Goal: Find specific page/section: Find specific page/section

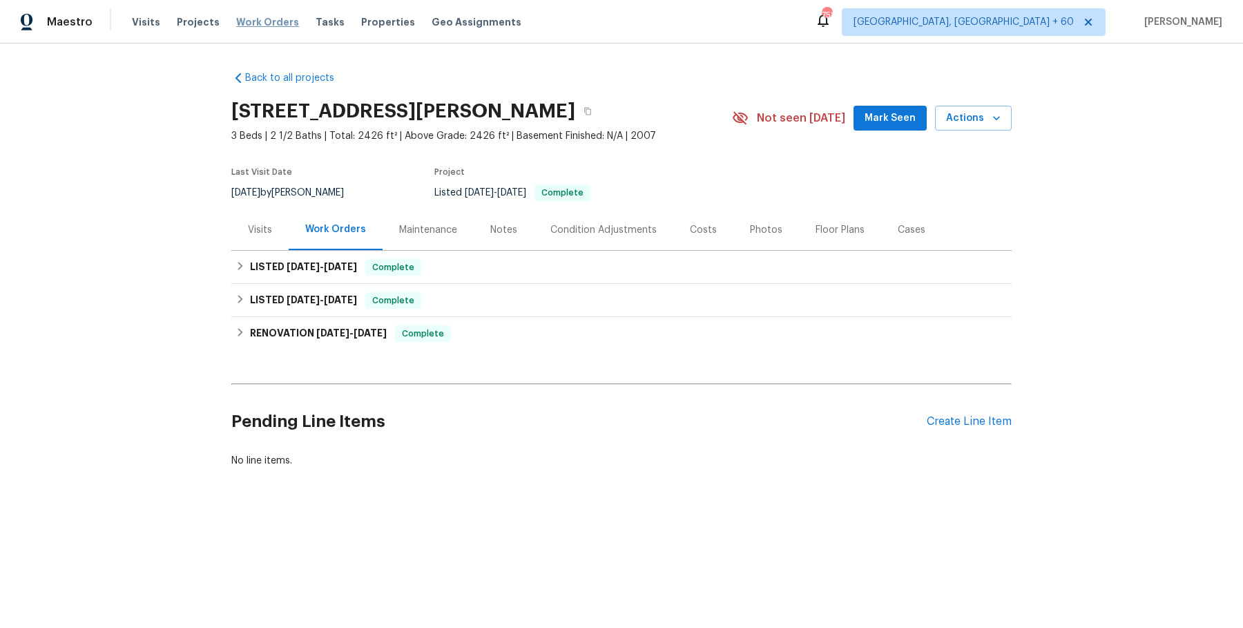
click at [260, 28] on span "Work Orders" at bounding box center [267, 22] width 63 height 14
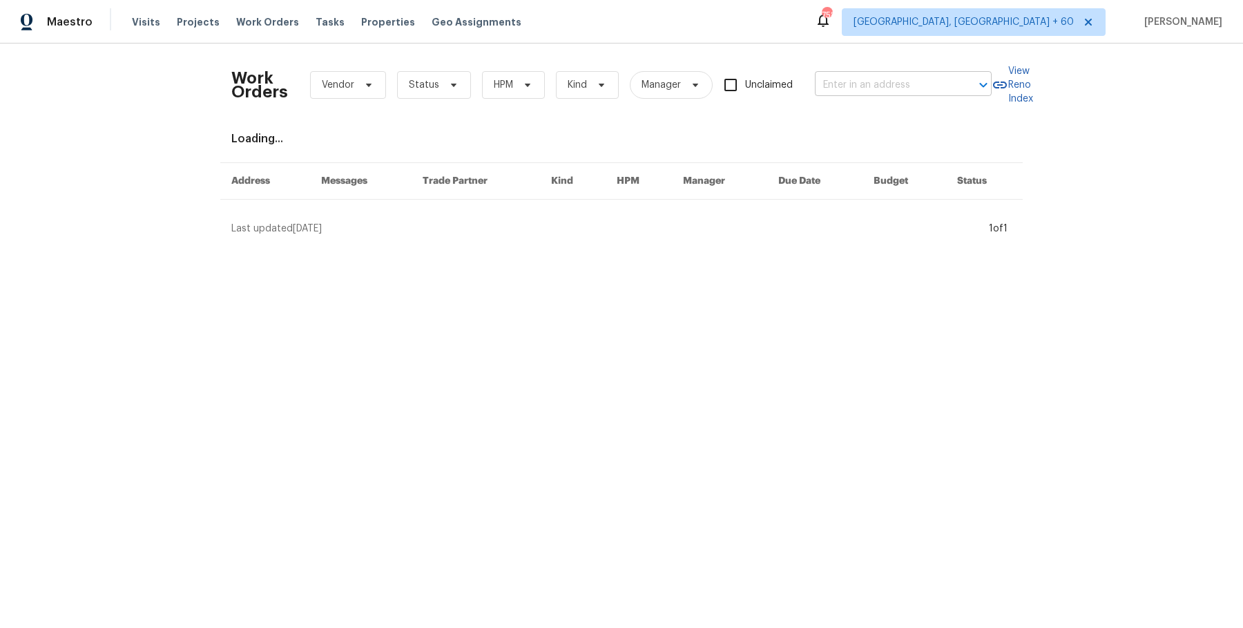
click at [842, 88] on input "text" at bounding box center [884, 85] width 138 height 21
paste input "[STREET_ADDRESS][PERSON_NAME]"
type input "[STREET_ADDRESS][PERSON_NAME]"
click at [858, 117] on li "[STREET_ADDRESS]" at bounding box center [901, 115] width 177 height 23
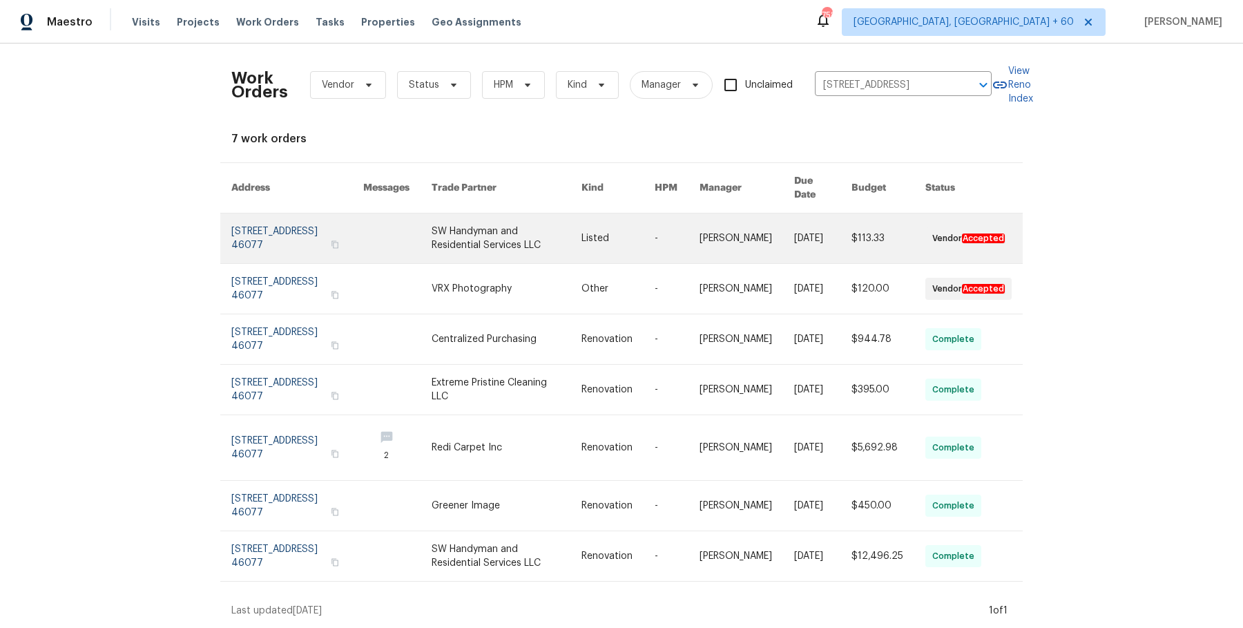
click at [868, 241] on link at bounding box center [888, 238] width 74 height 50
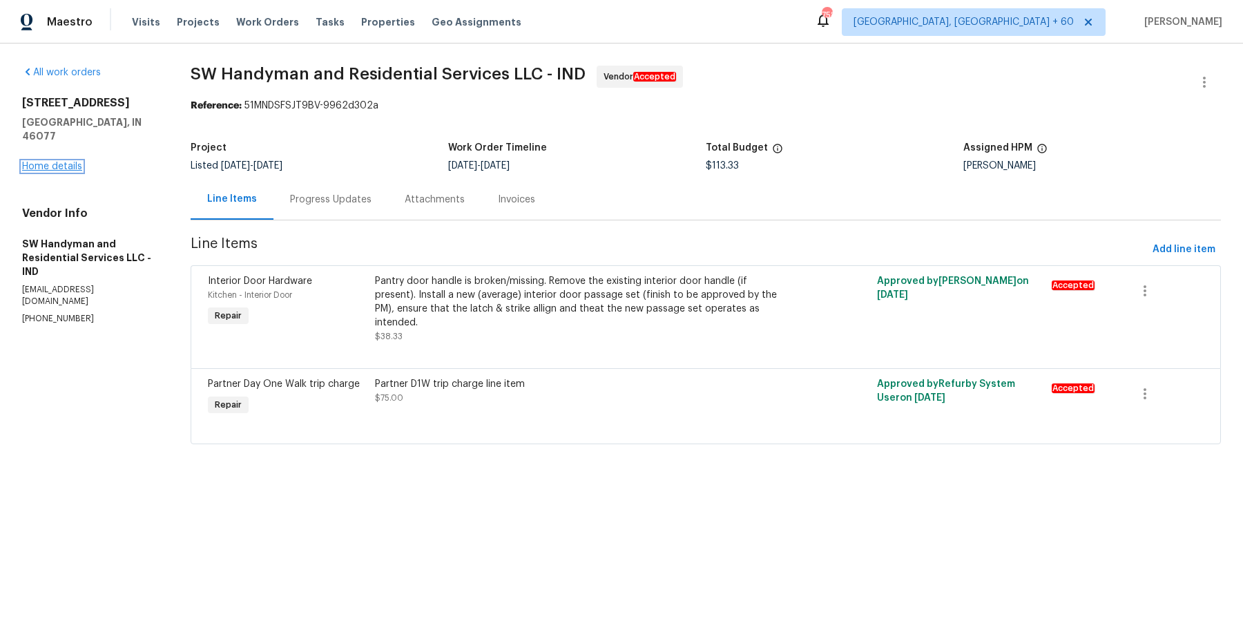
click at [72, 162] on link "Home details" at bounding box center [52, 167] width 60 height 10
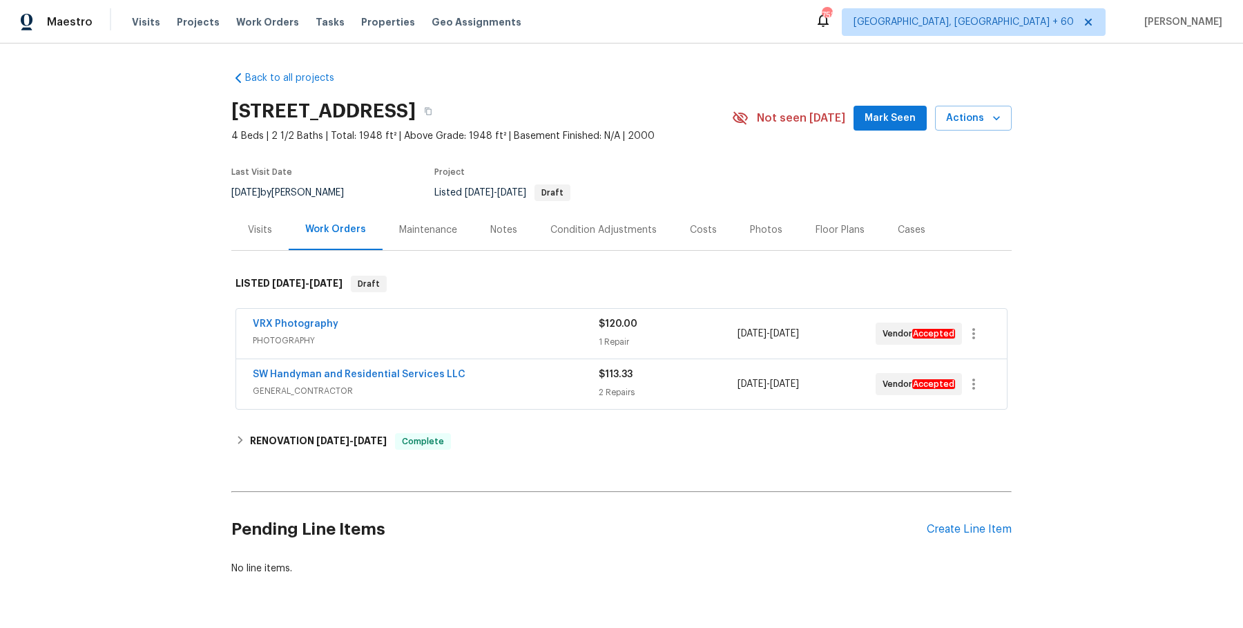
click at [455, 330] on div "VRX Photography" at bounding box center [426, 325] width 346 height 17
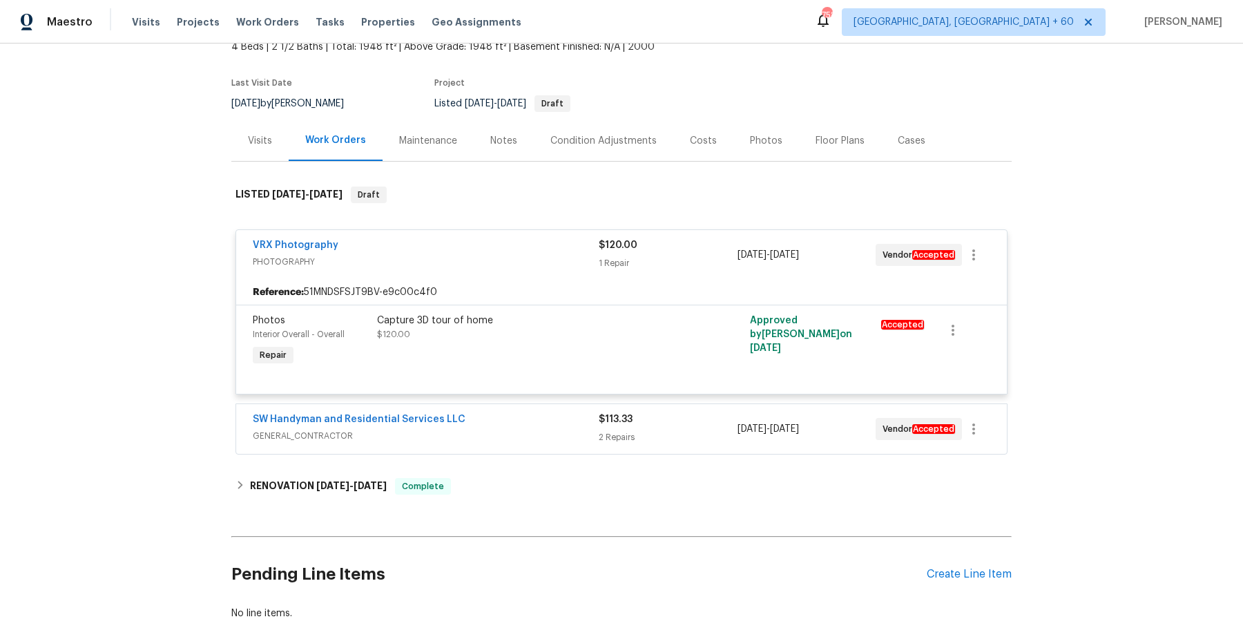
scroll to position [173, 0]
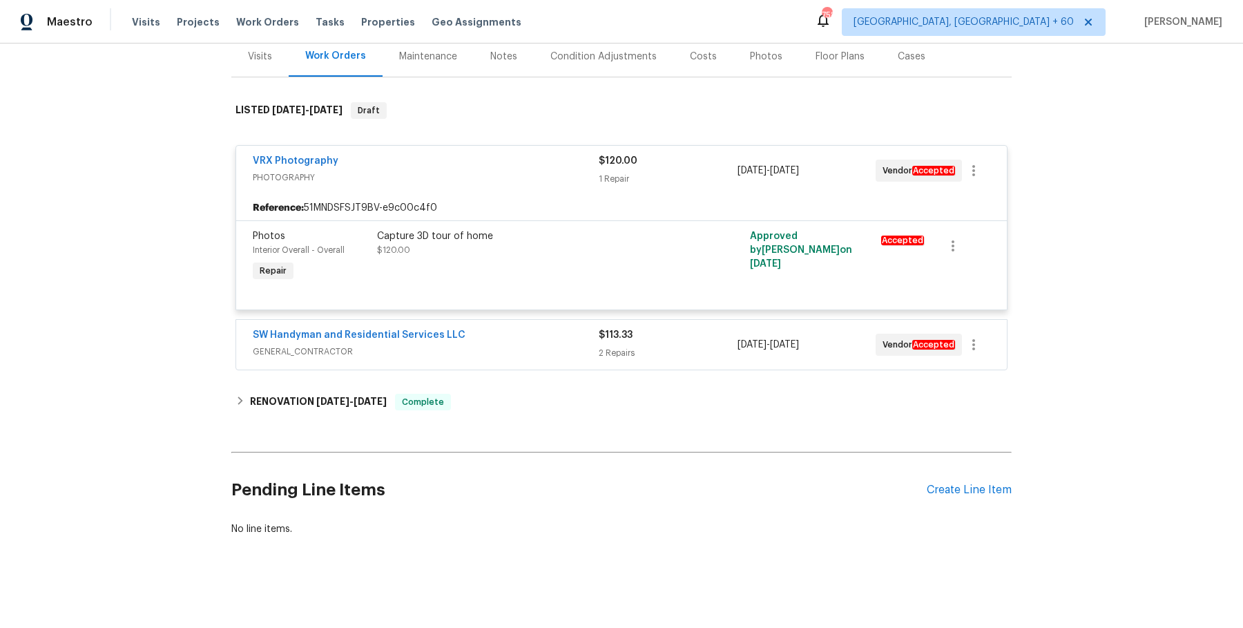
click at [512, 342] on div "SW Handyman and Residential Services LLC" at bounding box center [426, 336] width 346 height 17
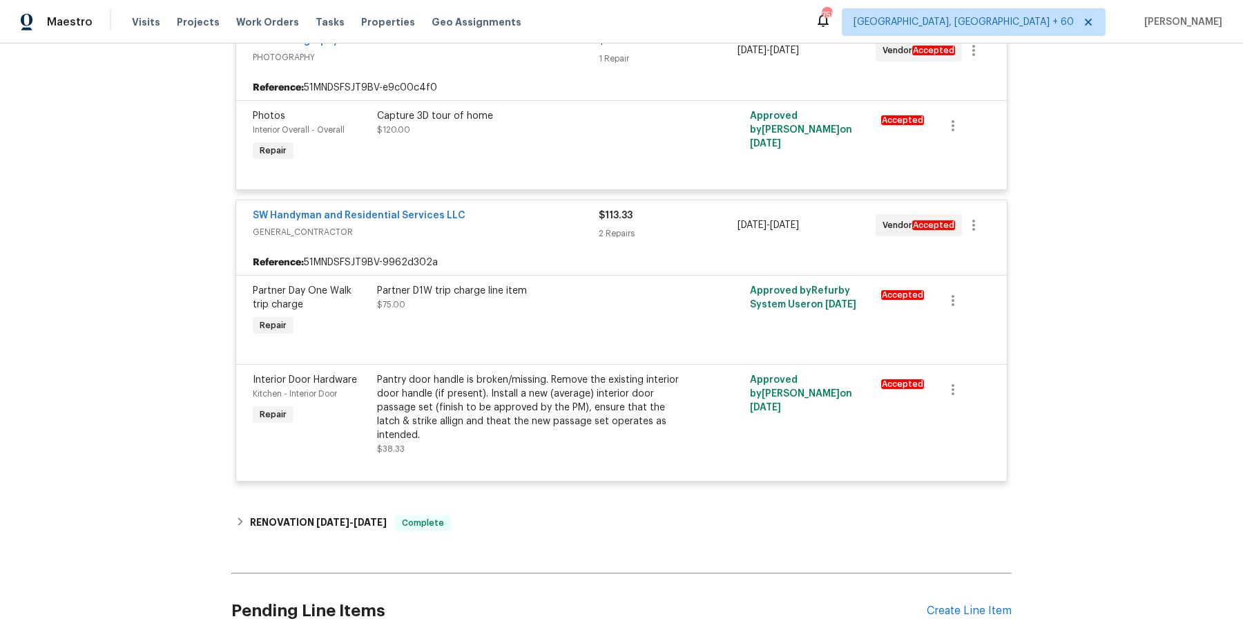
scroll to position [383, 0]
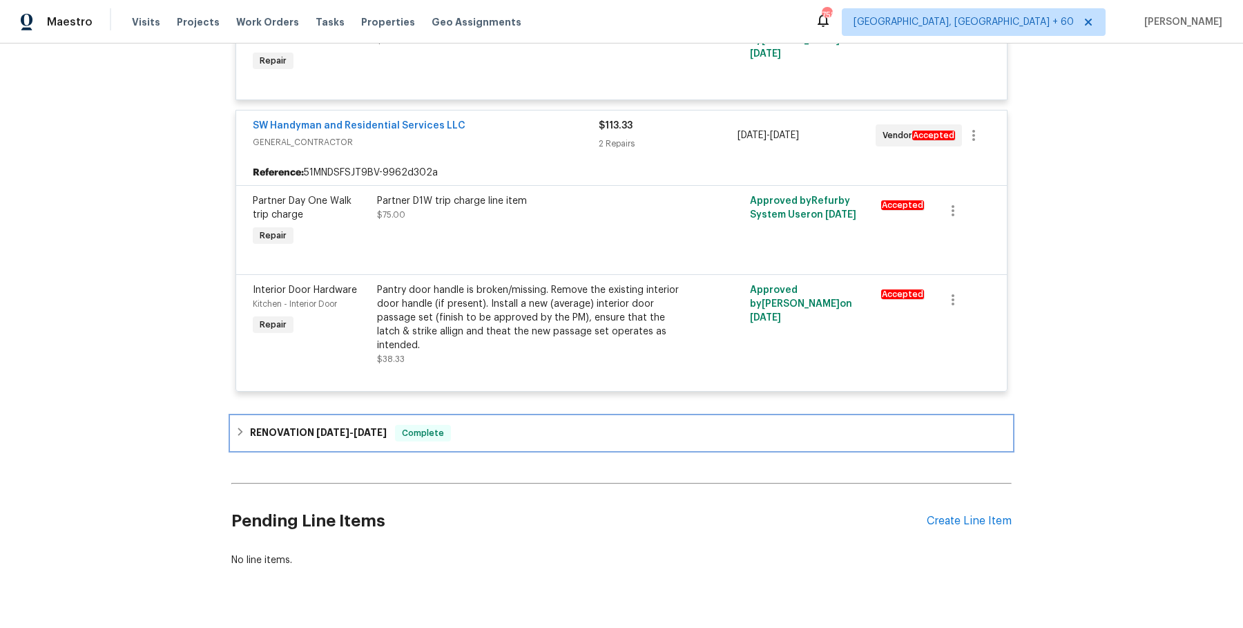
click at [478, 420] on div "RENOVATION 7/23/25 - 8/12/25 Complete" at bounding box center [621, 432] width 780 height 33
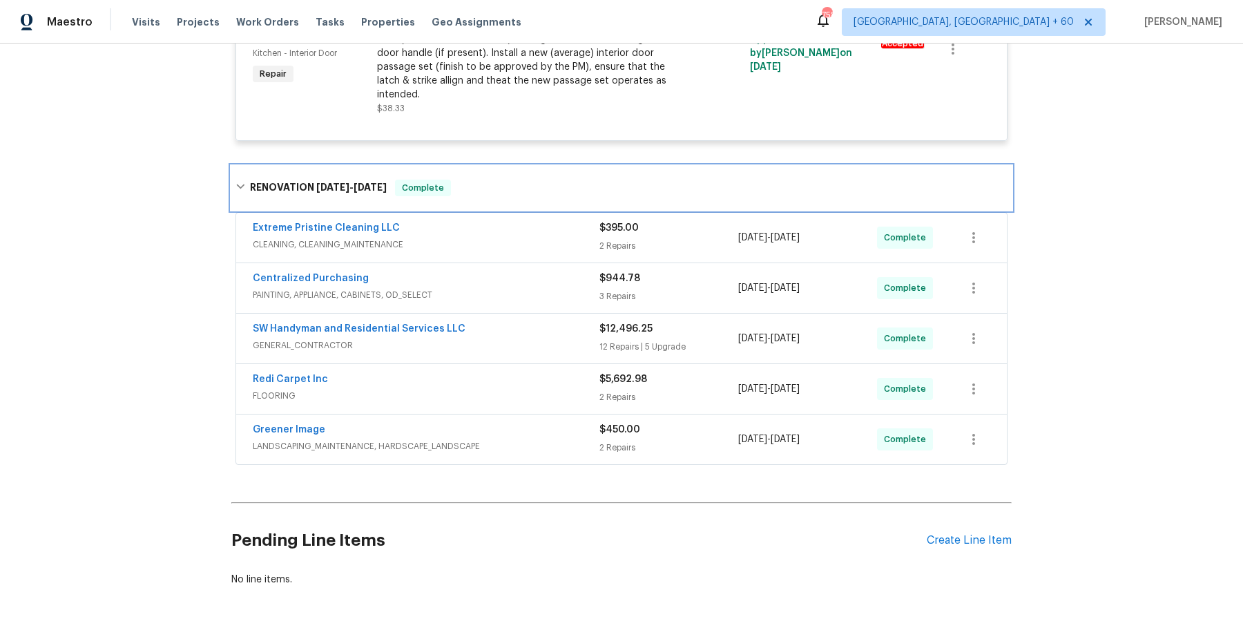
scroll to position [632, 0]
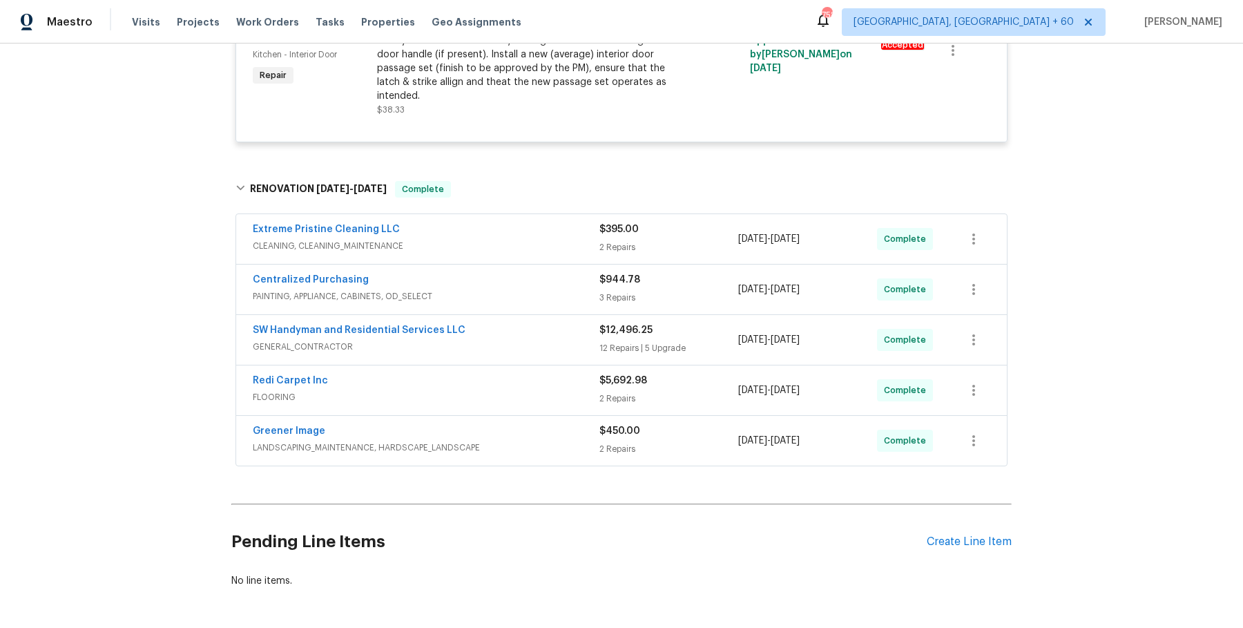
click at [579, 266] on div "Centralized Purchasing PAINTING, APPLIANCE, CABINETS, OD_SELECT $944.78 3 Repai…" at bounding box center [621, 289] width 771 height 50
click at [582, 258] on div "Extreme Pristine Cleaning LLC CLEANING, CLEANING_MAINTENANCE $395.00 2 Repairs …" at bounding box center [621, 239] width 771 height 50
click at [584, 245] on span "CLEANING, CLEANING_MAINTENANCE" at bounding box center [426, 246] width 347 height 14
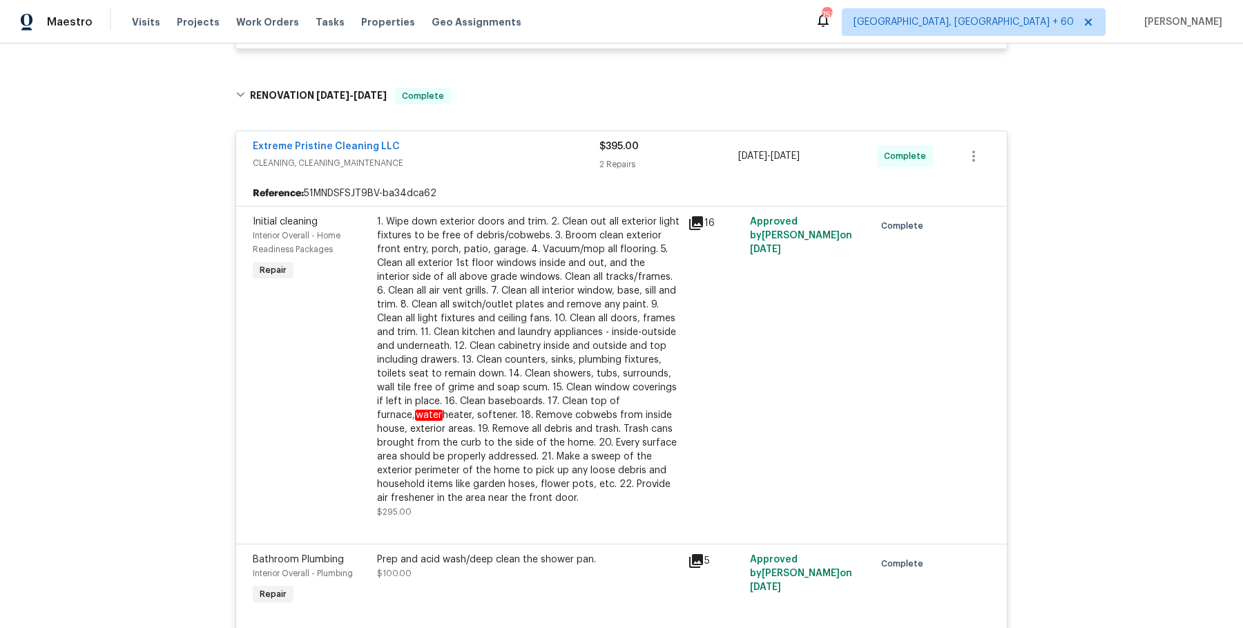
scroll to position [1153, 0]
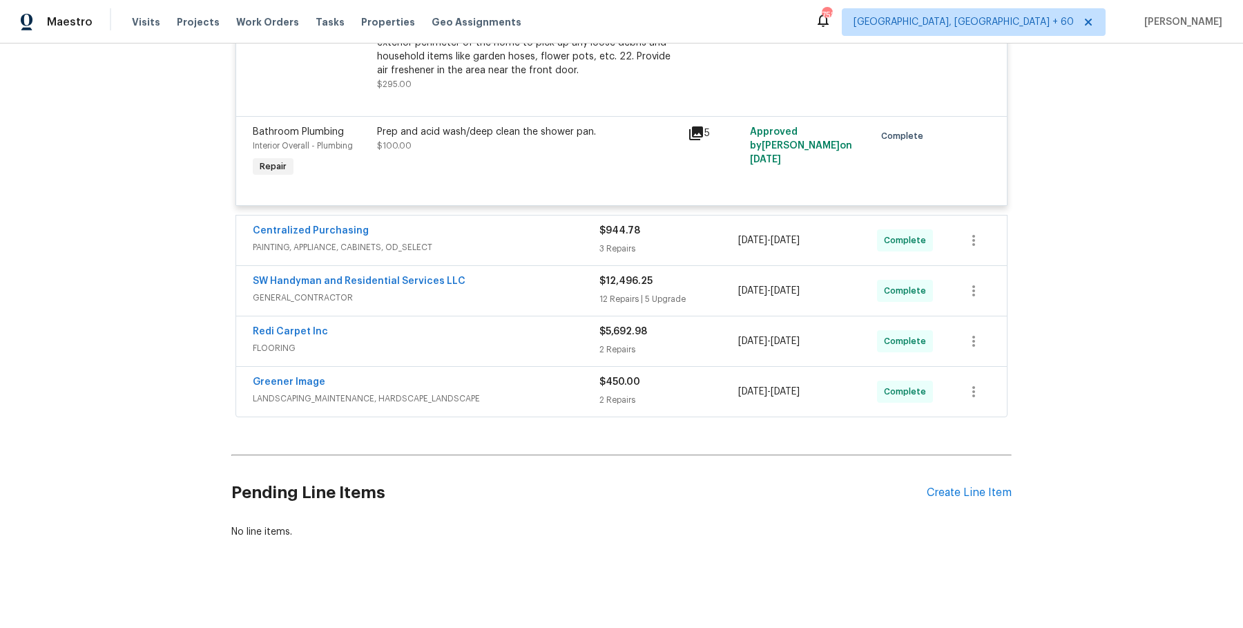
click at [565, 253] on div "Centralized Purchasing PAINTING, APPLIANCE, CABINETS, OD_SELECT" at bounding box center [426, 240] width 347 height 33
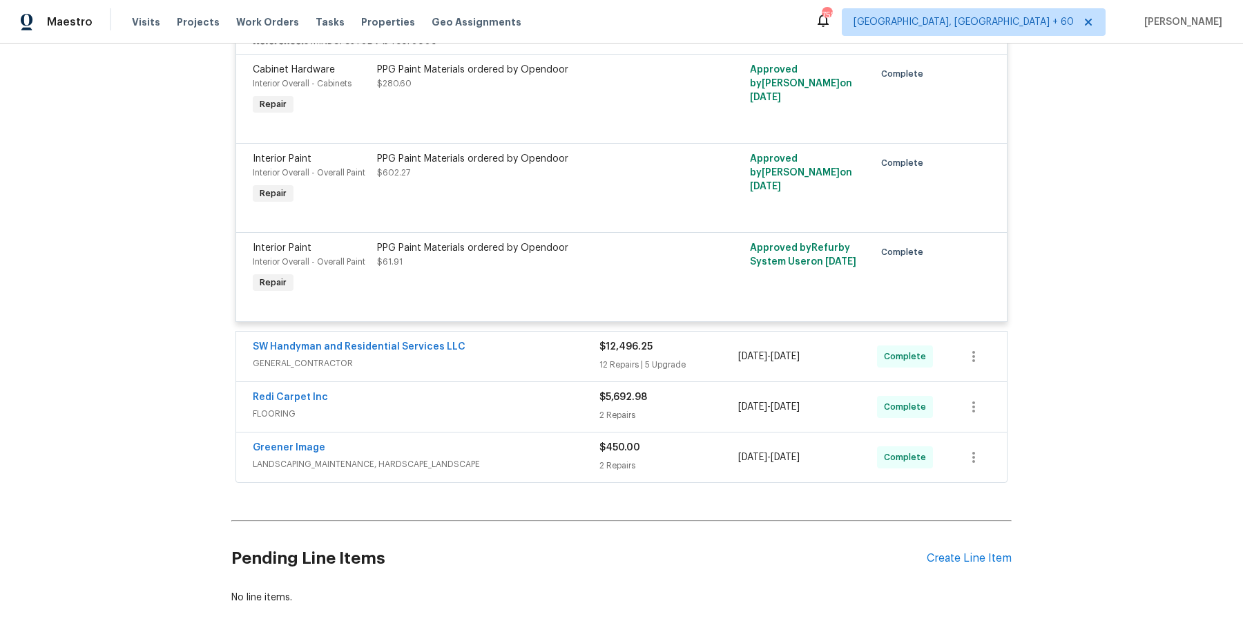
scroll to position [1456, 0]
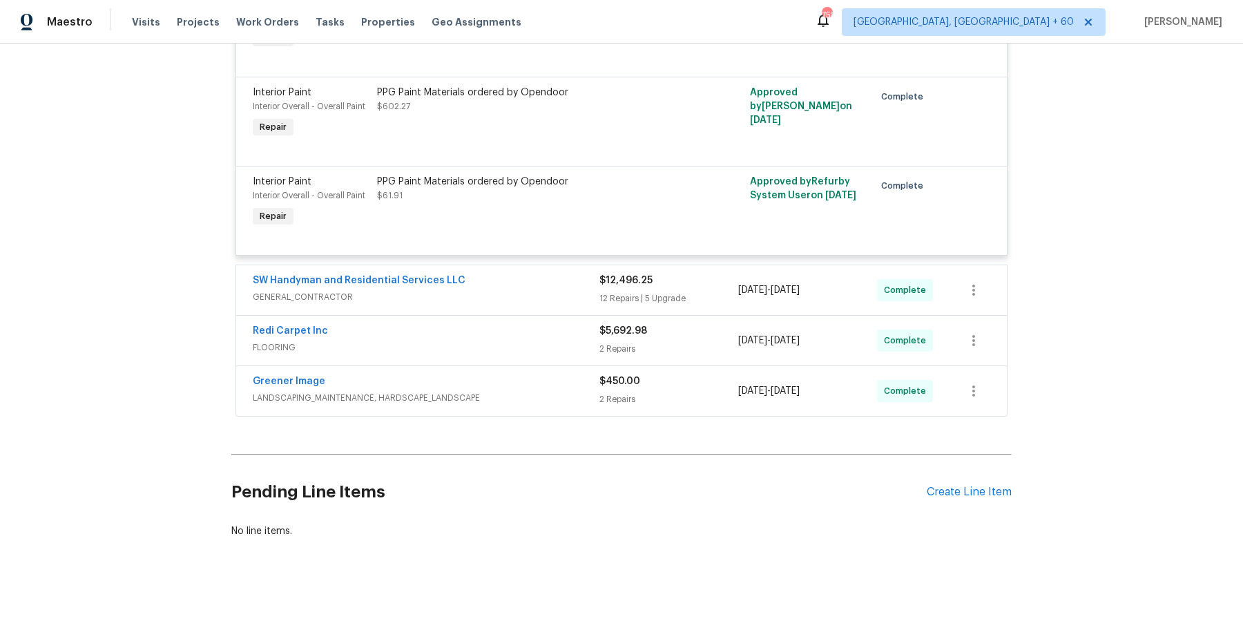
click at [577, 304] on div "SW Handyman and Residential Services LLC GENERAL_CONTRACTOR" at bounding box center [426, 289] width 347 height 33
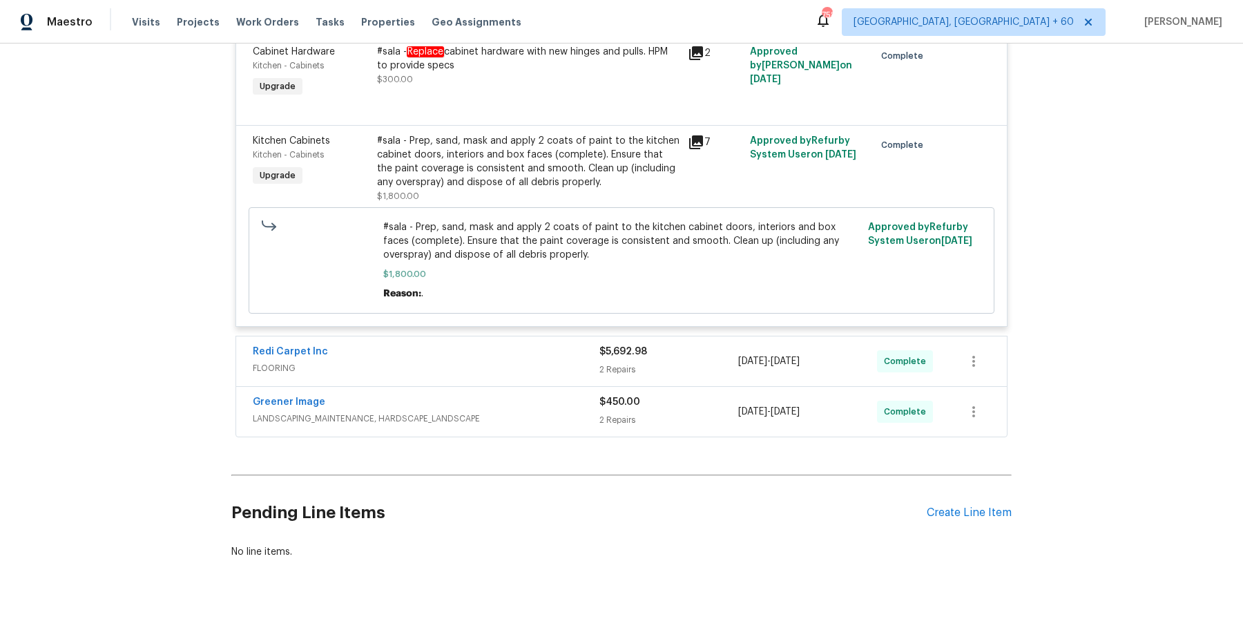
scroll to position [4001, 0]
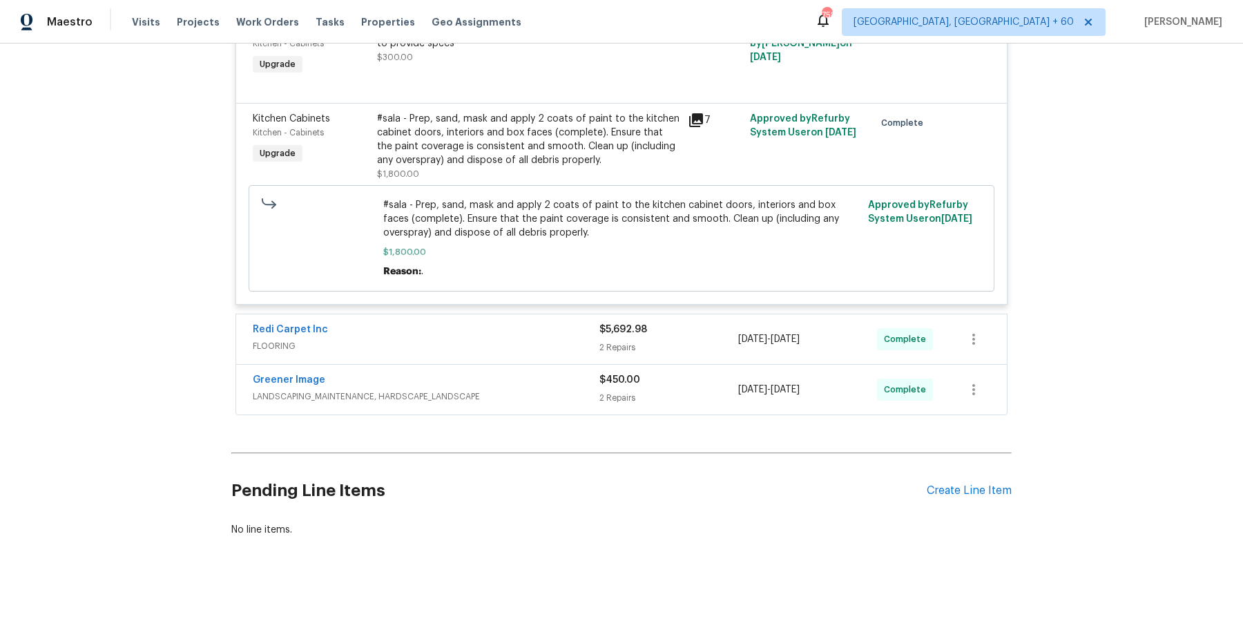
click at [592, 406] on div "Greener Image LANDSCAPING_MAINTENANCE, HARDSCAPE_LANDSCAPE $450.00 2 Repairs 7/…" at bounding box center [621, 390] width 771 height 50
click at [592, 351] on div "Redi Carpet Inc FLOORING" at bounding box center [426, 338] width 347 height 33
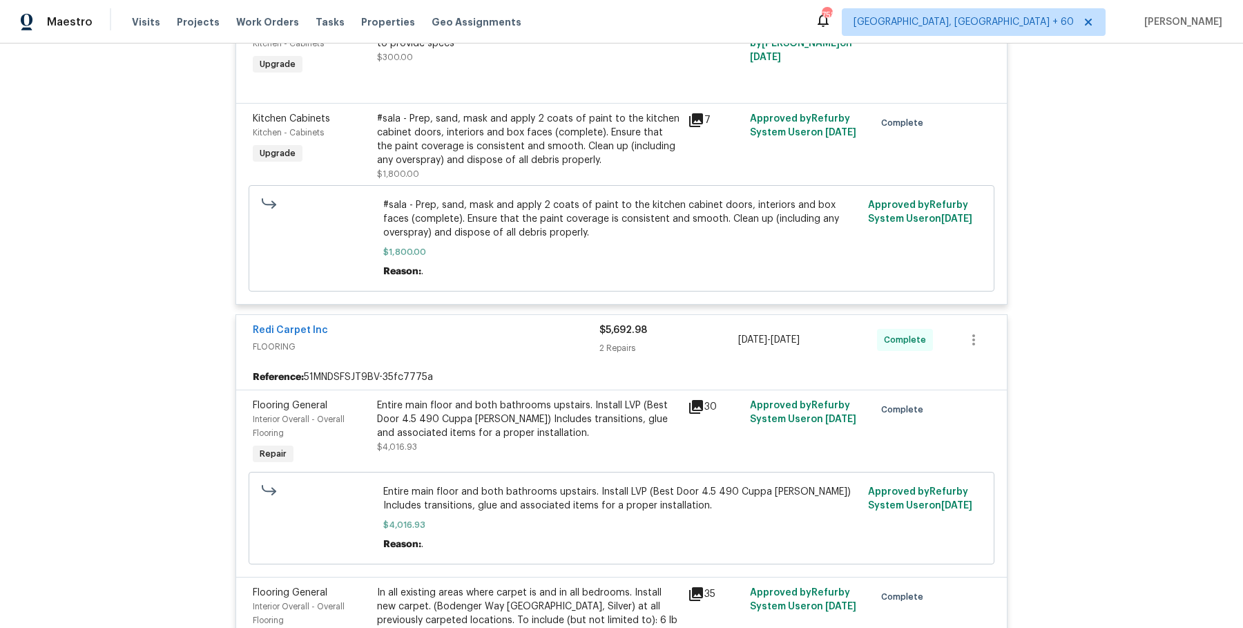
scroll to position [4425, 0]
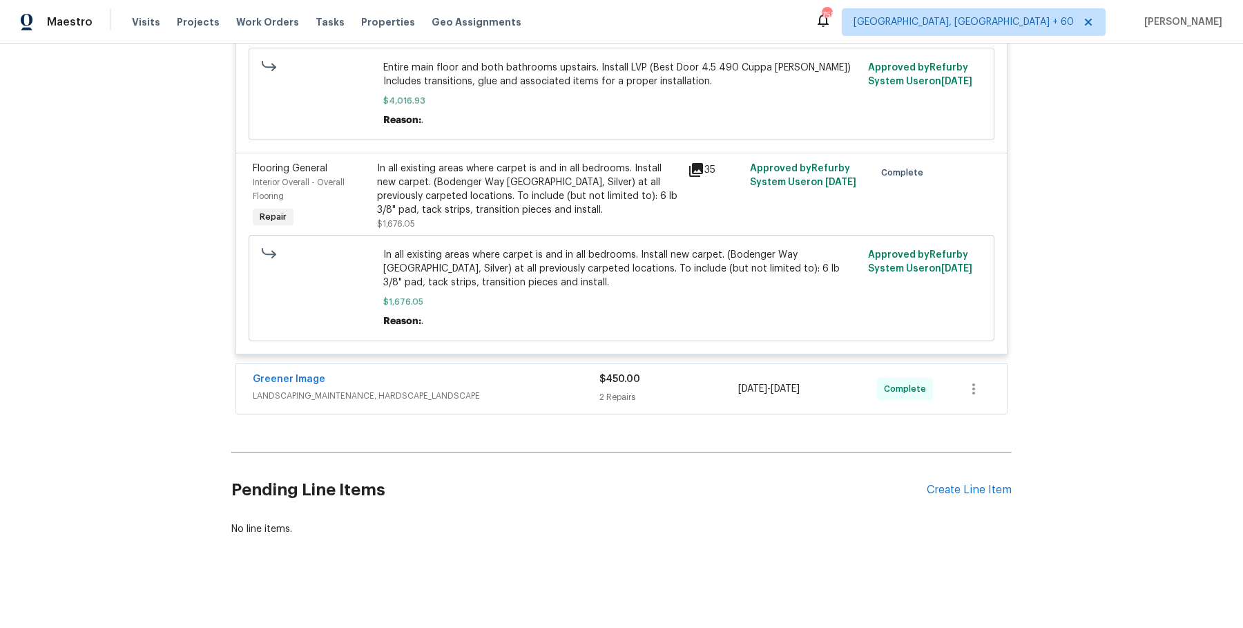
click at [548, 382] on div "Greener Image" at bounding box center [426, 380] width 347 height 17
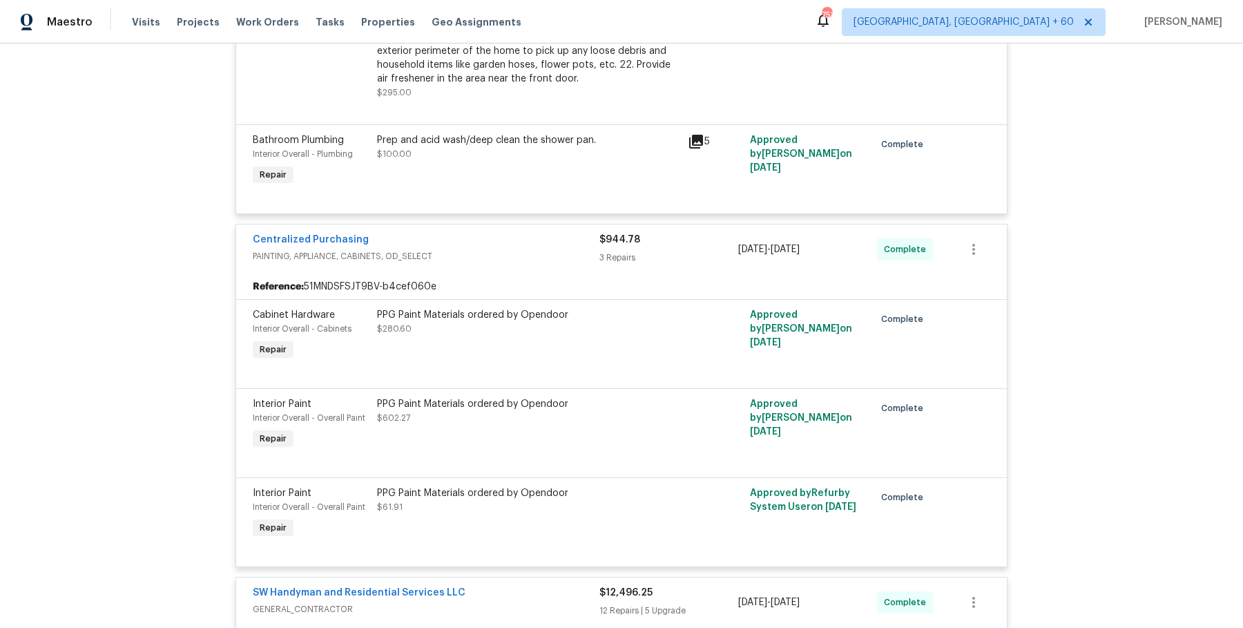
scroll to position [0, 0]
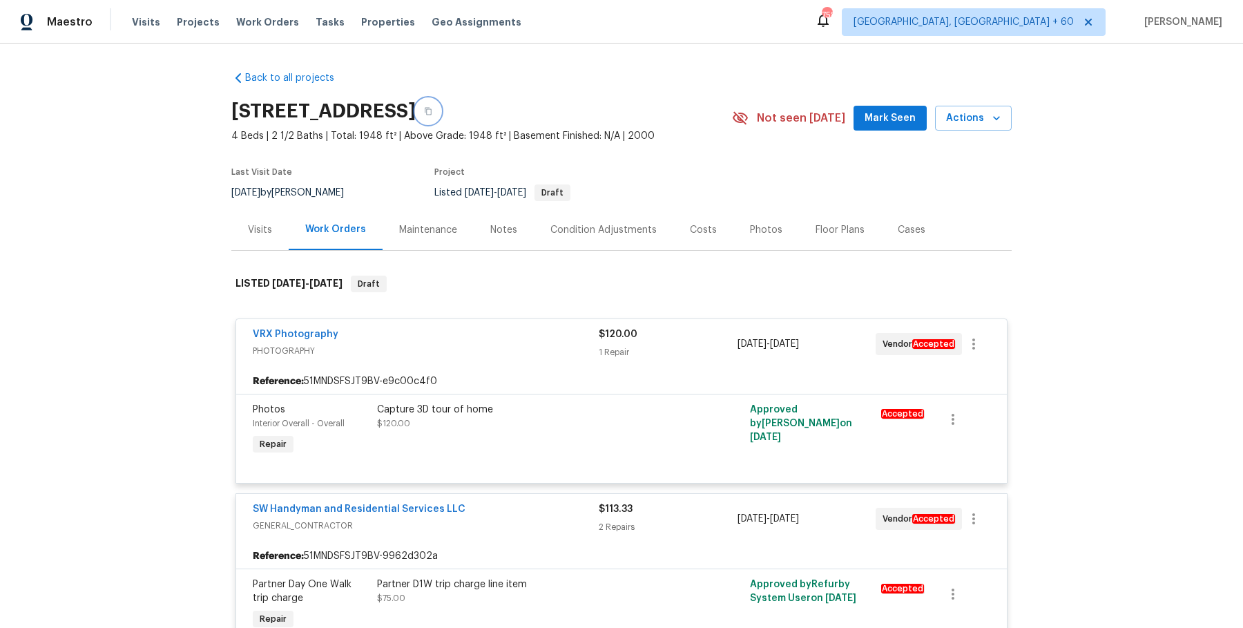
click at [440, 116] on button "button" at bounding box center [428, 111] width 25 height 25
click at [629, 124] on div "[STREET_ADDRESS]" at bounding box center [481, 111] width 501 height 36
click at [440, 117] on button "button" at bounding box center [428, 111] width 25 height 25
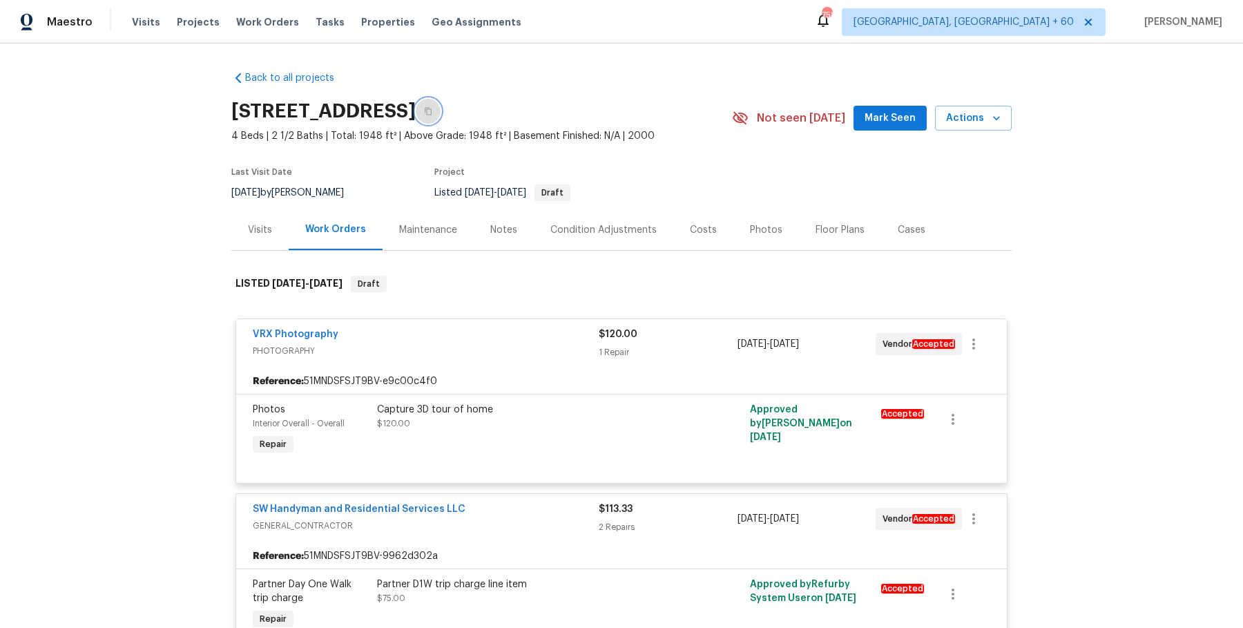
click at [440, 112] on button "button" at bounding box center [428, 111] width 25 height 25
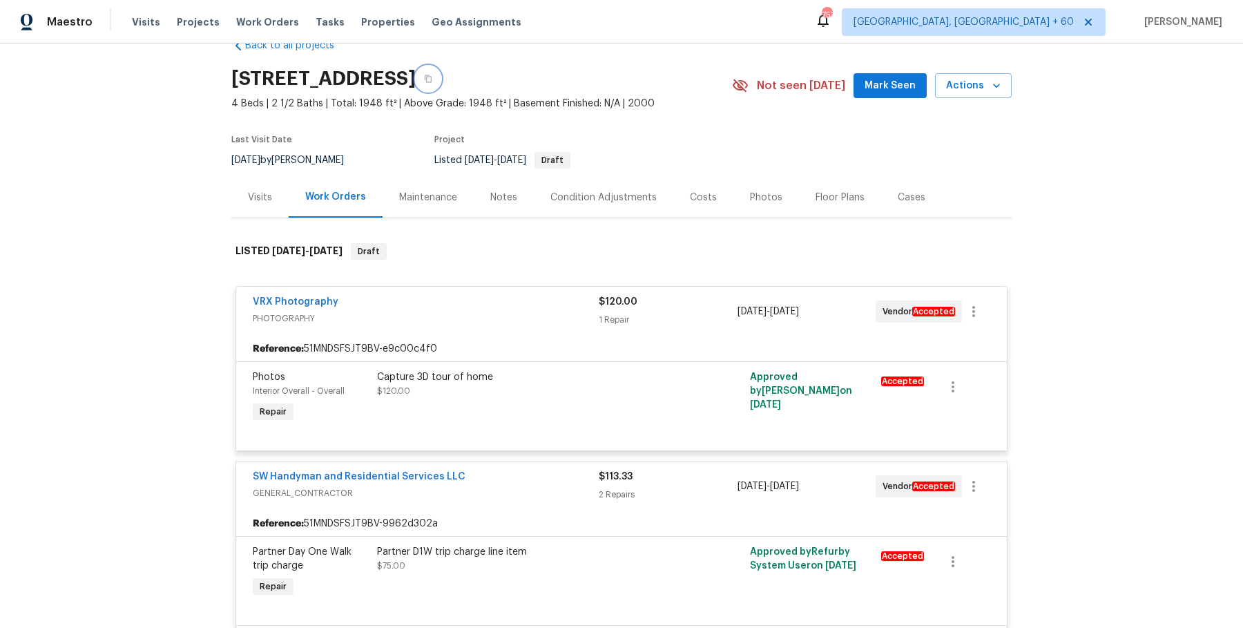
click at [440, 84] on button "button" at bounding box center [428, 78] width 25 height 25
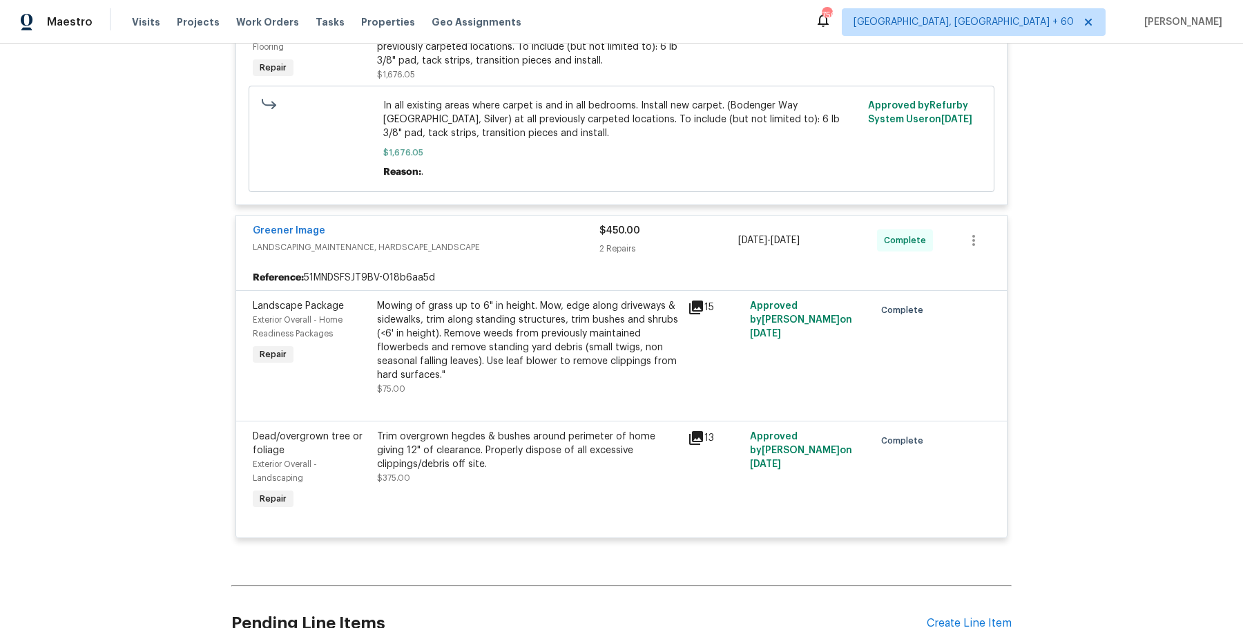
scroll to position [4325, 0]
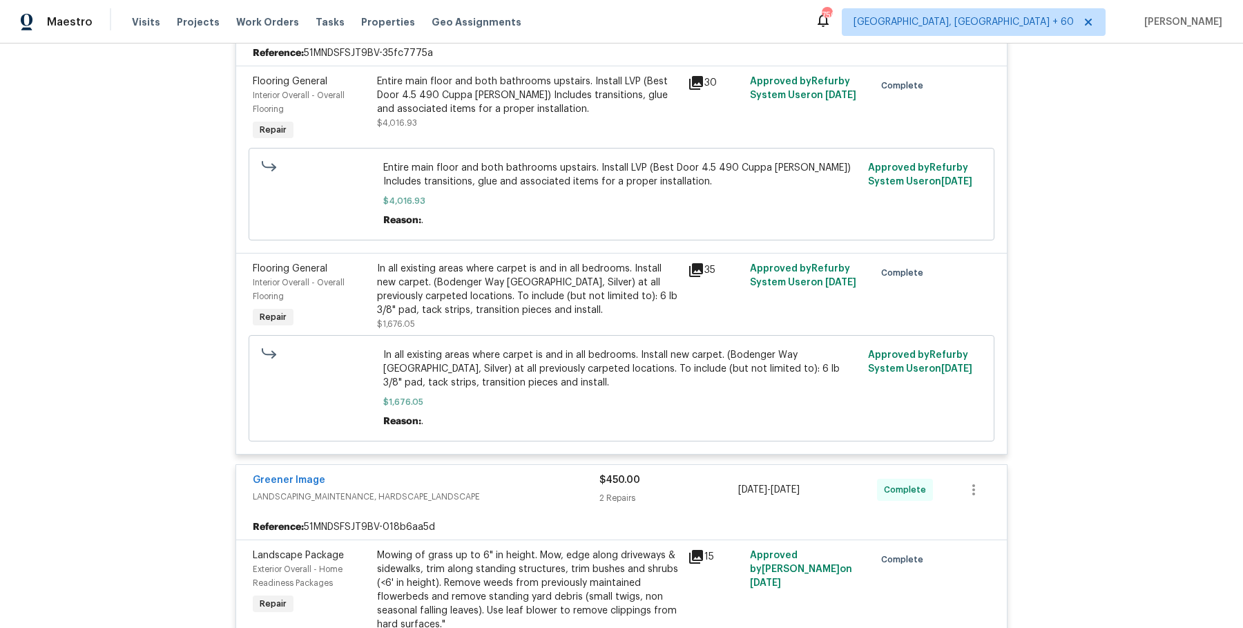
click at [524, 104] on div "Entire main floor and both bathrooms upstairs. Install LVP (Best Door 4.5 490 C…" at bounding box center [528, 95] width 302 height 41
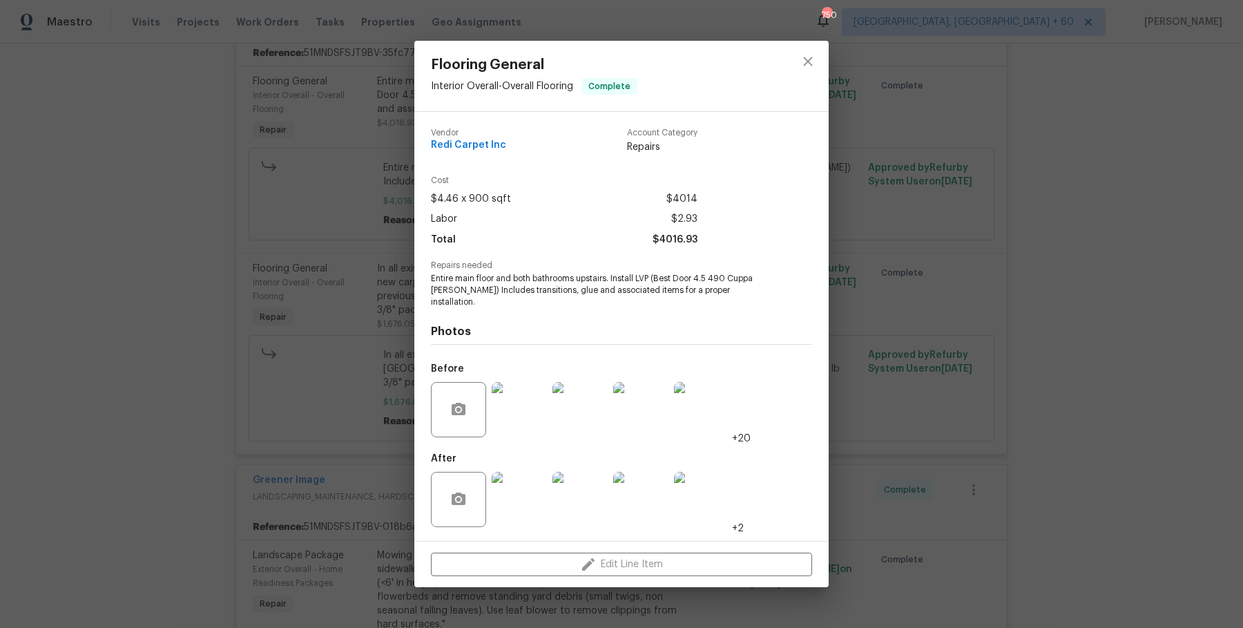
click at [519, 417] on img at bounding box center [519, 409] width 55 height 55
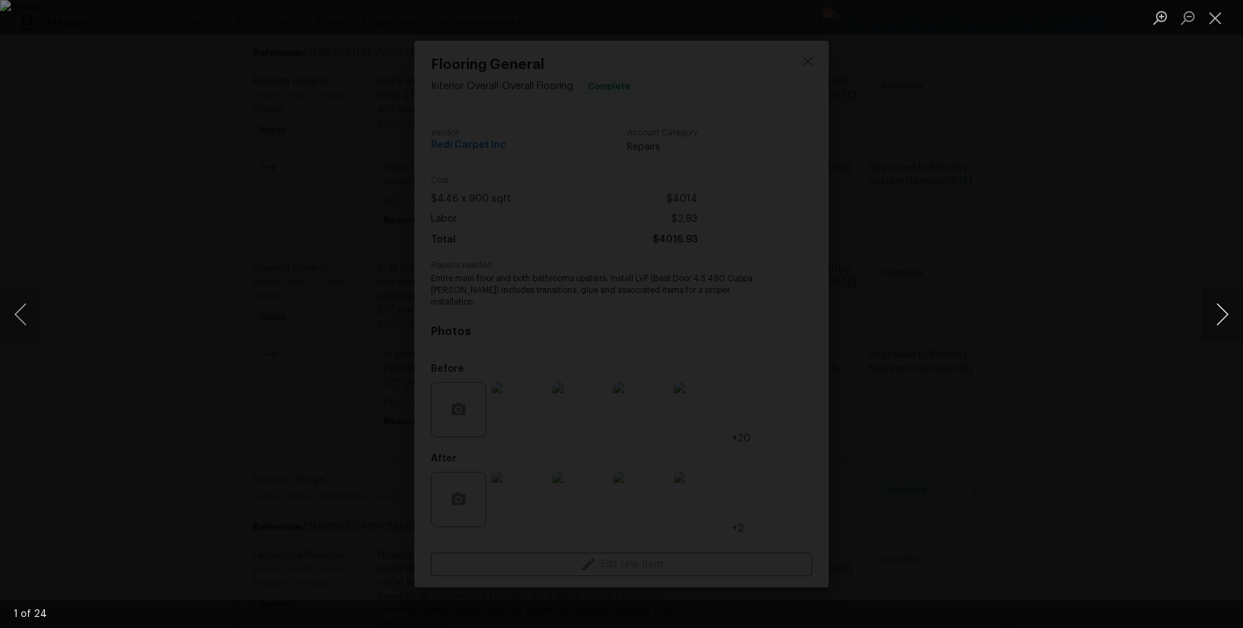
click at [1222, 307] on button "Next image" at bounding box center [1221, 314] width 41 height 55
click at [1223, 307] on button "Next image" at bounding box center [1221, 314] width 41 height 55
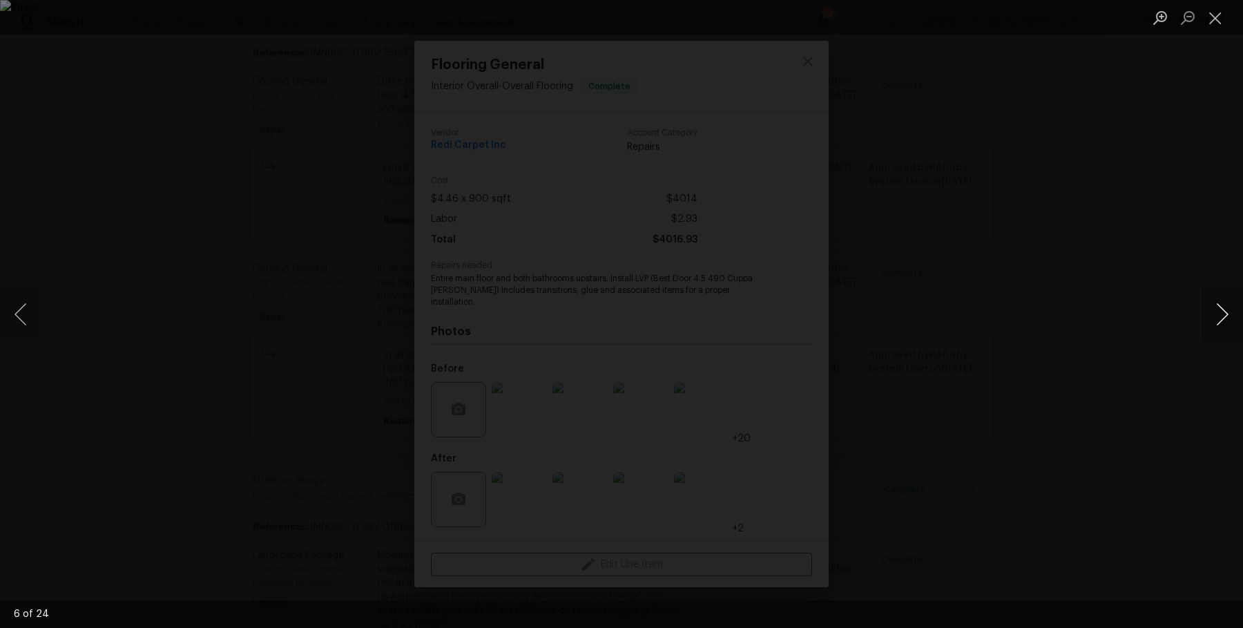
click at [1223, 307] on button "Next image" at bounding box center [1221, 314] width 41 height 55
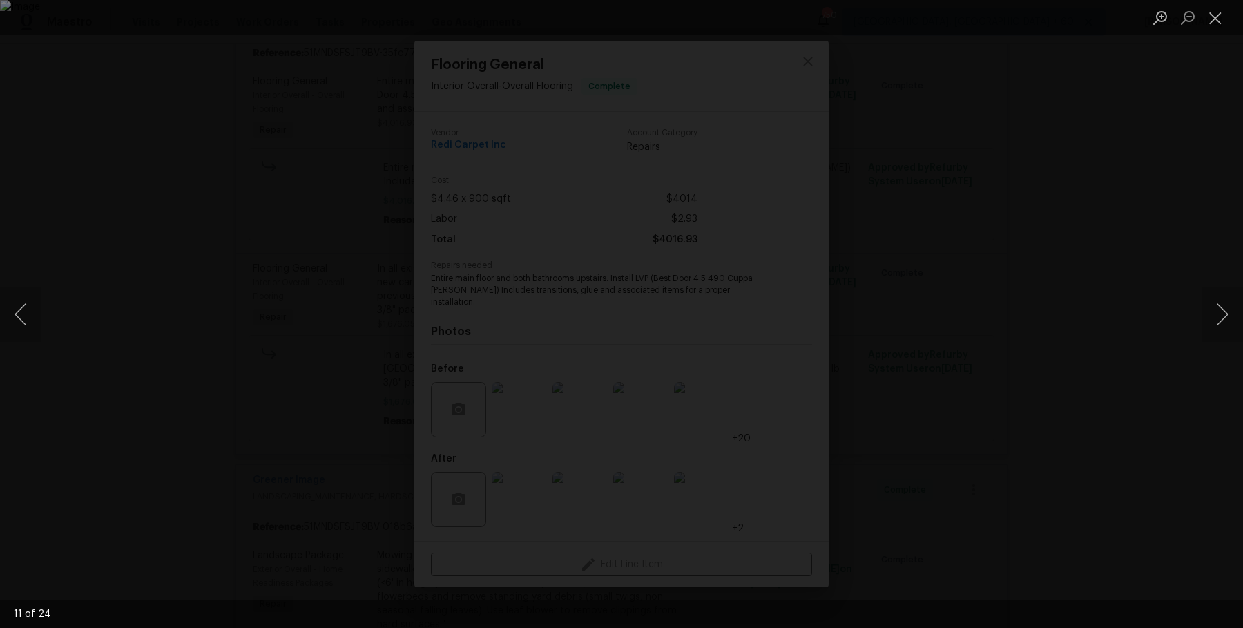
click at [1173, 286] on div "Lightbox" at bounding box center [621, 314] width 1243 height 628
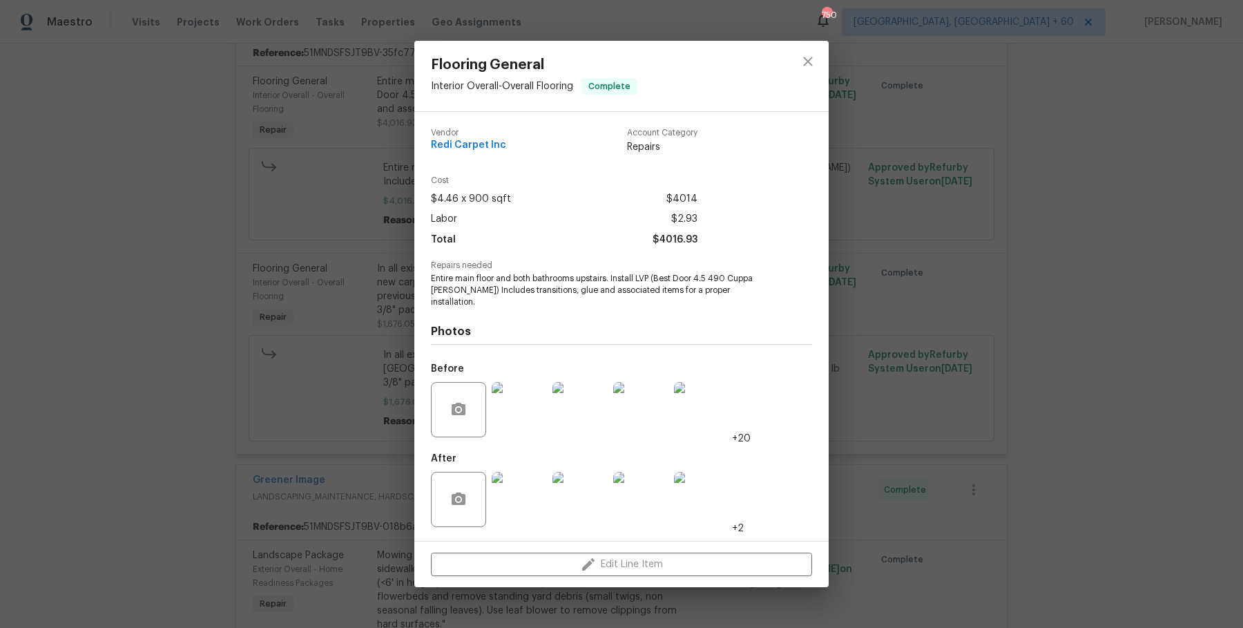
click at [1173, 286] on div "Flooring General Interior Overall - Overall Flooring Complete Vendor Redi Carpe…" at bounding box center [621, 314] width 1243 height 628
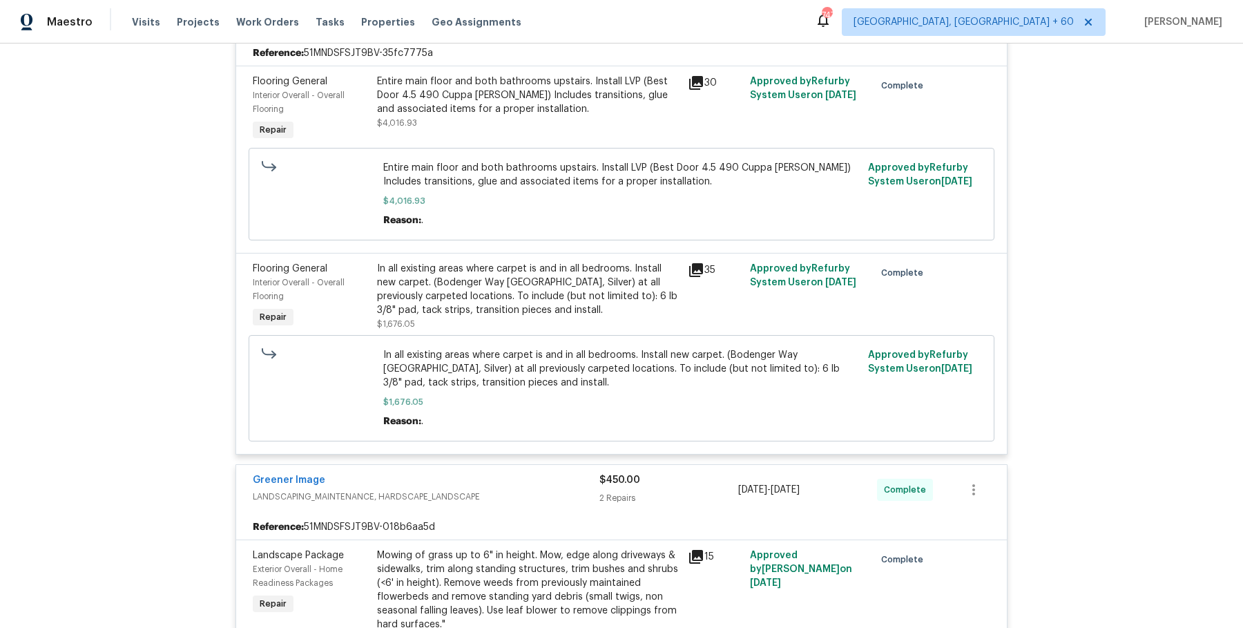
click at [1139, 294] on div "Back to all projects 6766 Wimbledon Dr, Zionsville, IN 46077 4 Beds | 2 1/2 Bat…" at bounding box center [621, 335] width 1243 height 584
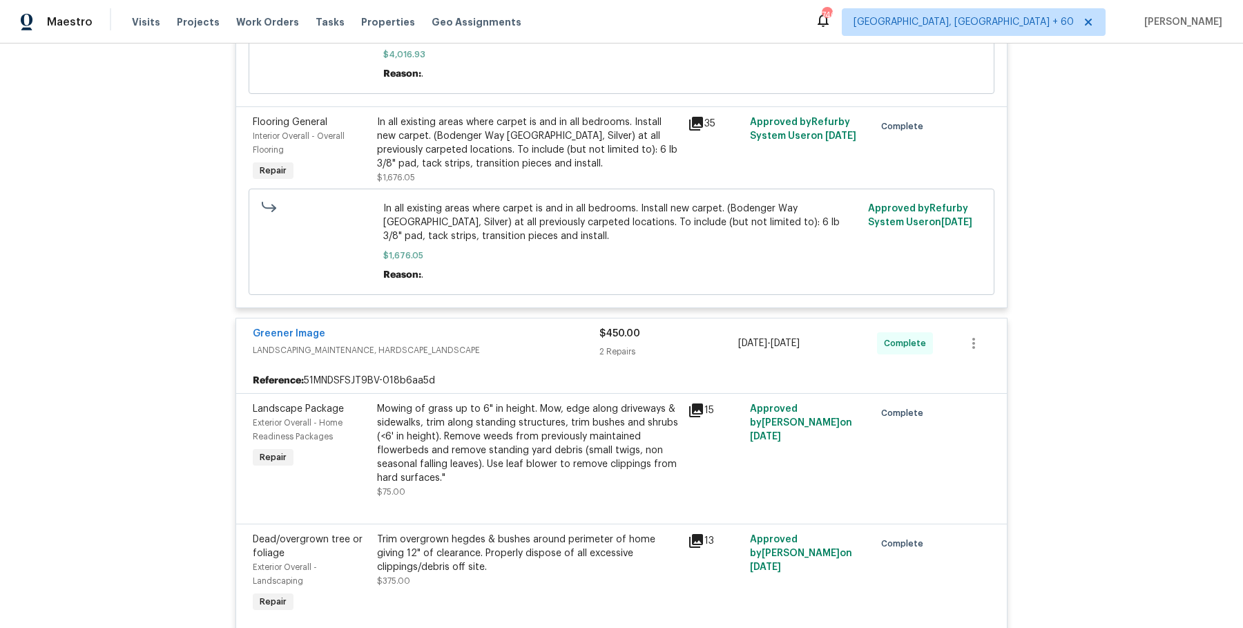
scroll to position [4708, 0]
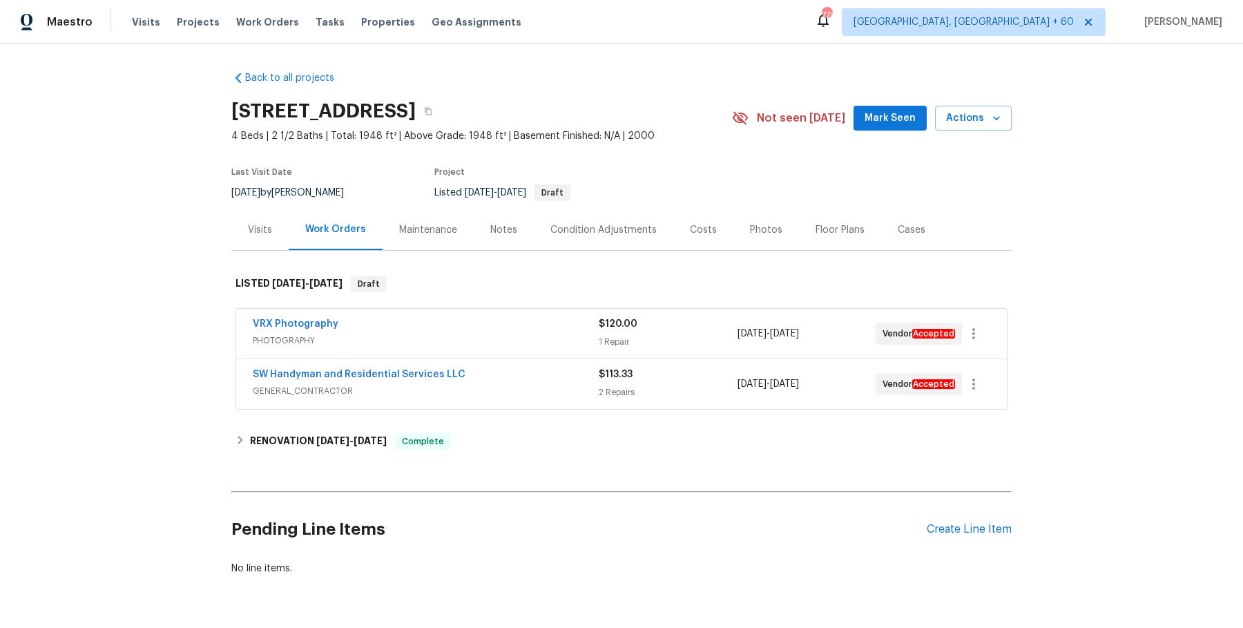
click at [270, 226] on div "Visits" at bounding box center [260, 230] width 24 height 14
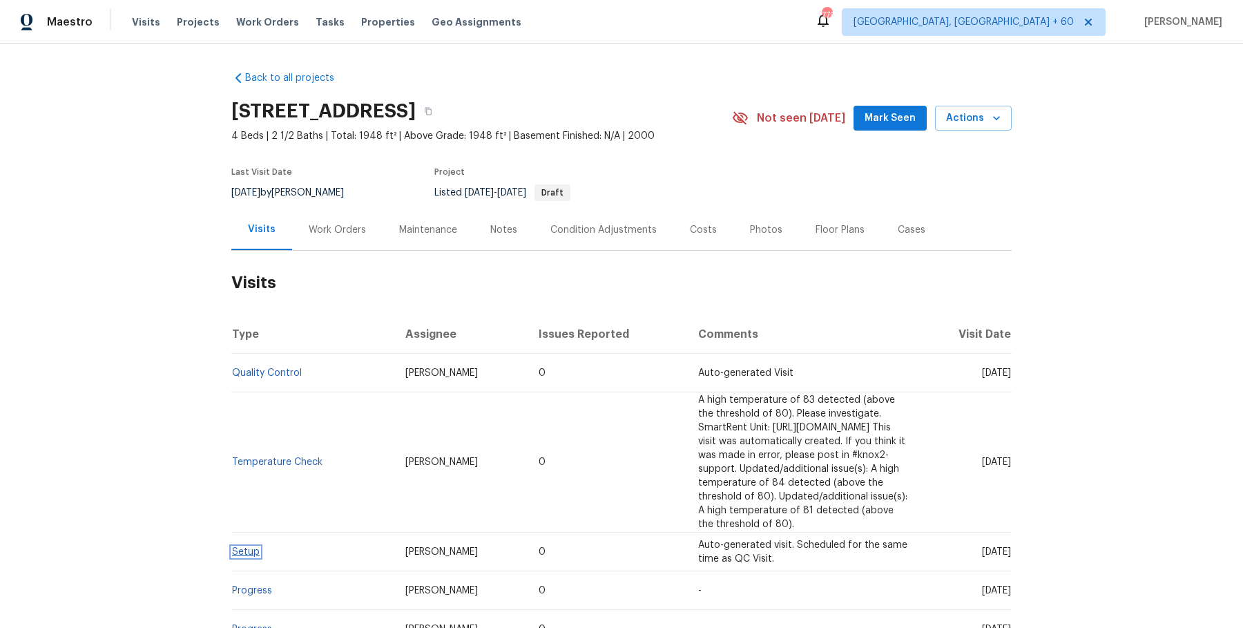
click at [252, 547] on link "Setup" at bounding box center [246, 552] width 28 height 10
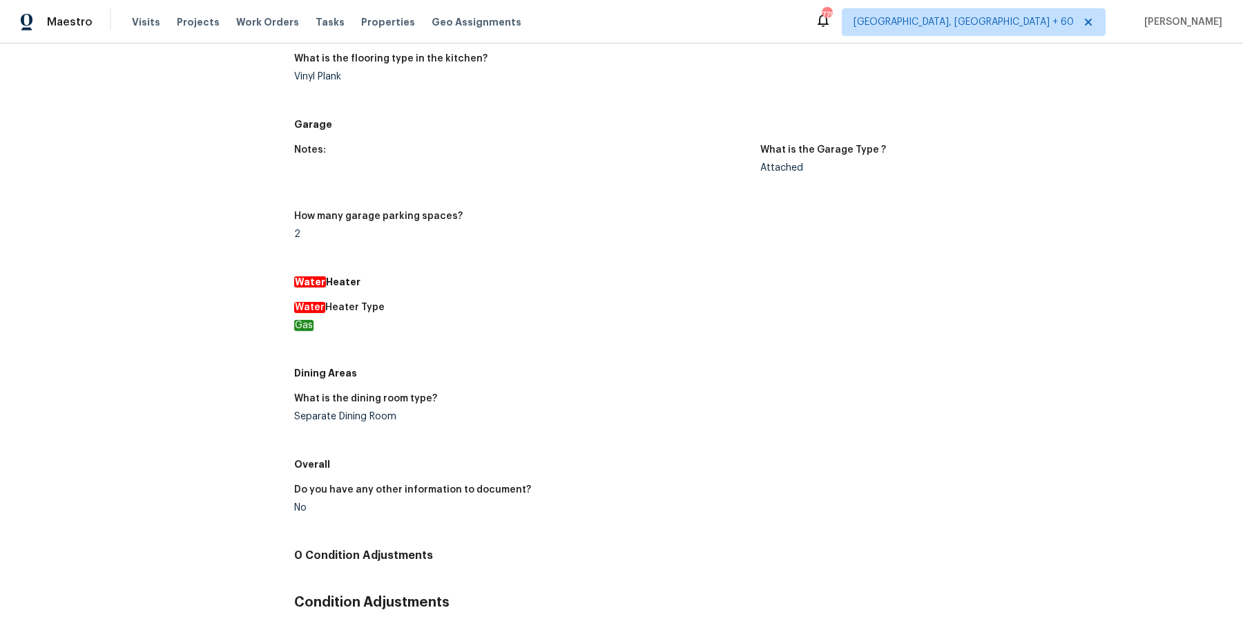
scroll to position [1138, 0]
